Goal: Information Seeking & Learning: Learn about a topic

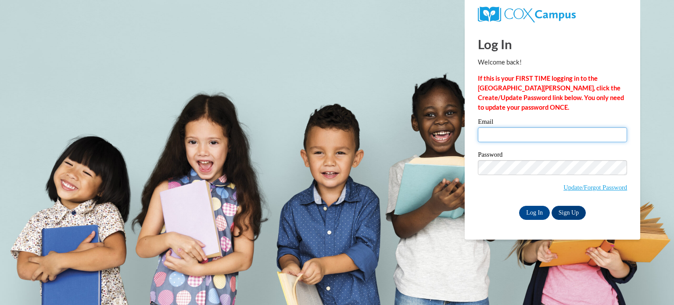
click at [529, 137] on input "Email" at bounding box center [552, 134] width 149 height 15
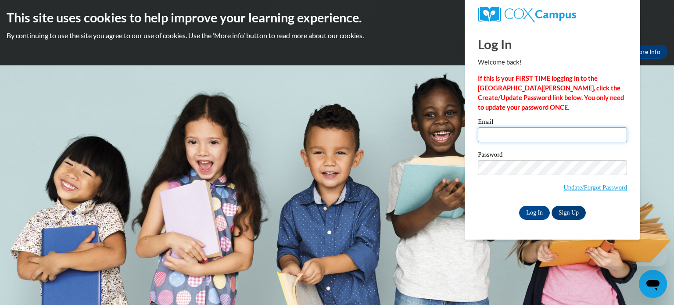
type input "drew.ambrose@franklin.k12.wi.us"
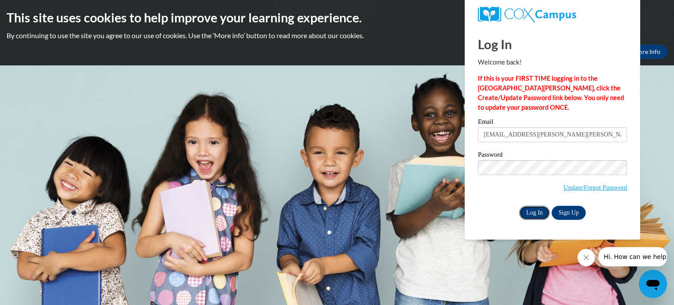
click at [533, 213] on input "Log In" at bounding box center [534, 213] width 31 height 14
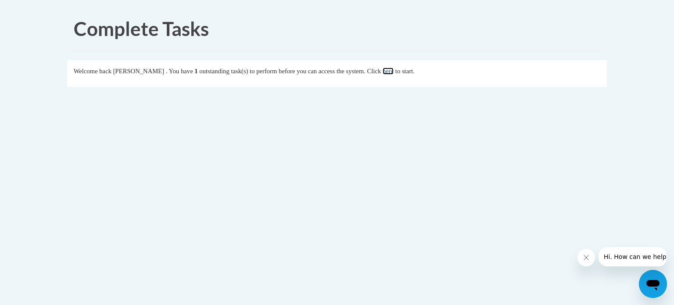
click at [394, 70] on link "here" at bounding box center [388, 71] width 11 height 7
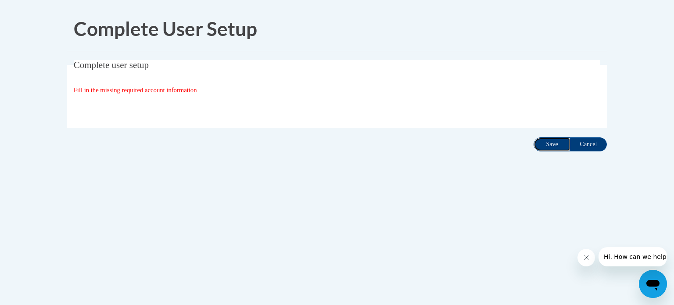
click at [544, 143] on input "Save" at bounding box center [551, 144] width 37 height 14
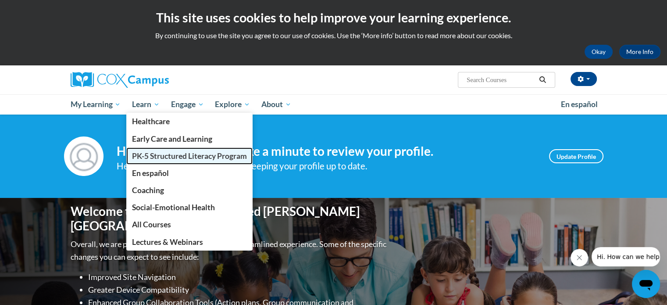
click at [162, 154] on span "PK-5 Structured Literacy Program" at bounding box center [189, 155] width 115 height 9
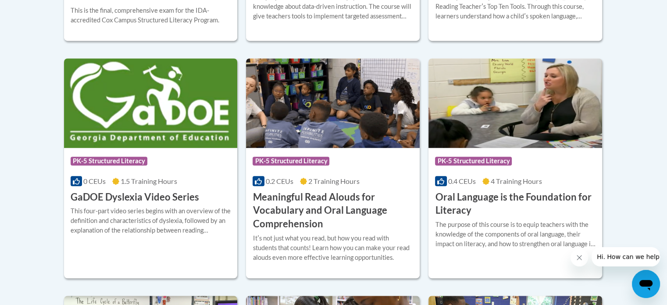
scroll to position [569, 0]
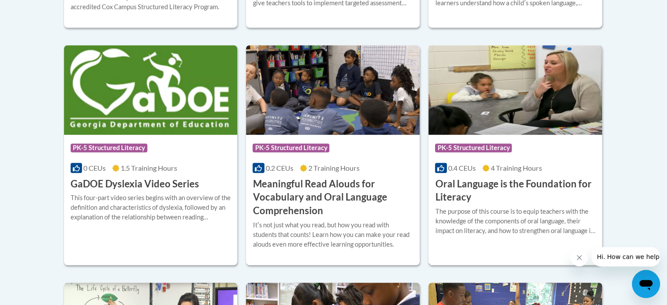
click at [526, 188] on h3 "Oral Language is the Foundation for Literacy" at bounding box center [515, 190] width 161 height 27
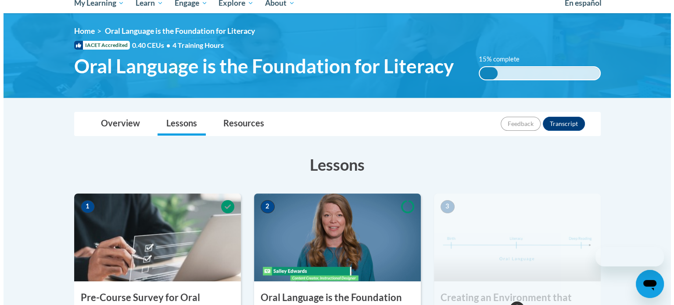
scroll to position [327, 0]
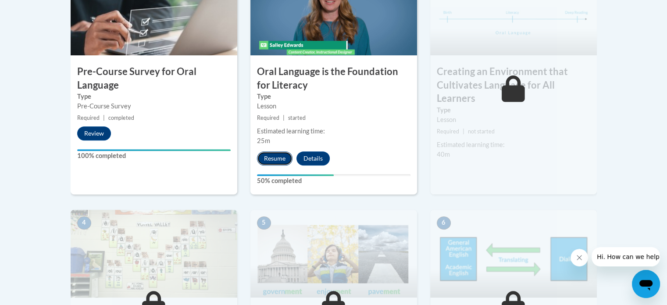
click at [276, 154] on button "Resume" at bounding box center [275, 158] width 36 height 14
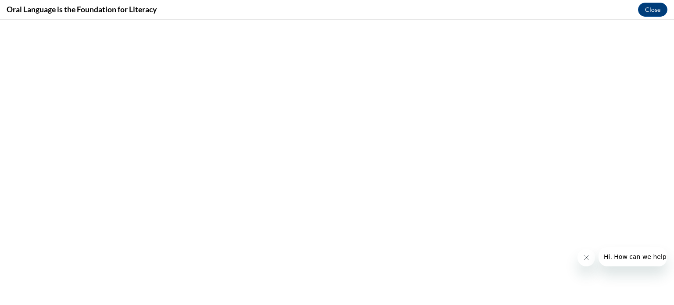
click at [586, 257] on icon "Close message from company" at bounding box center [585, 257] width 7 height 7
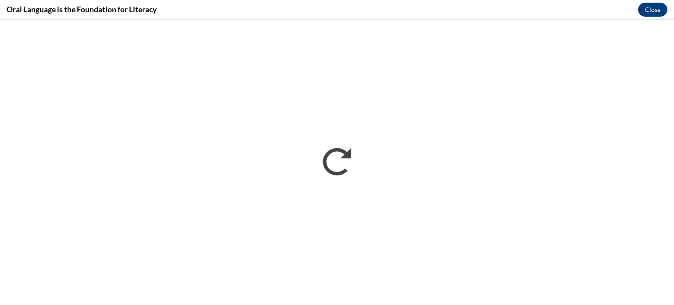
scroll to position [0, 0]
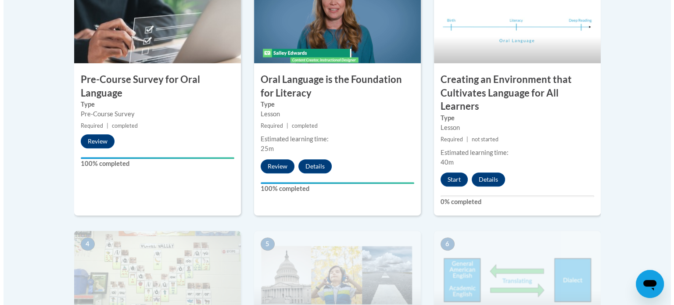
scroll to position [319, 0]
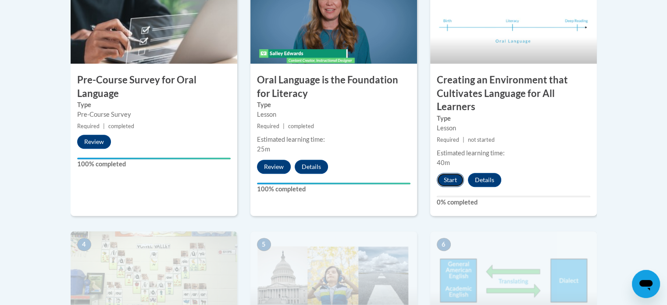
click at [451, 177] on button "Start" at bounding box center [450, 180] width 27 height 14
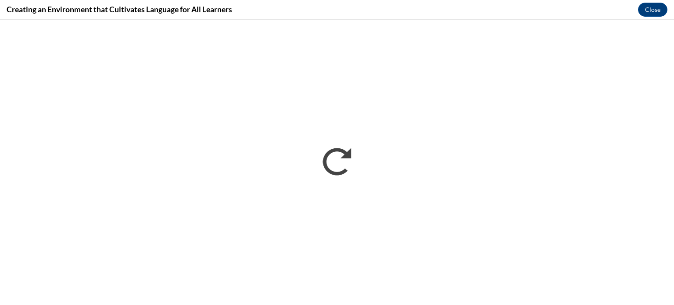
scroll to position [0, 0]
